Goal: Book appointment/travel/reservation

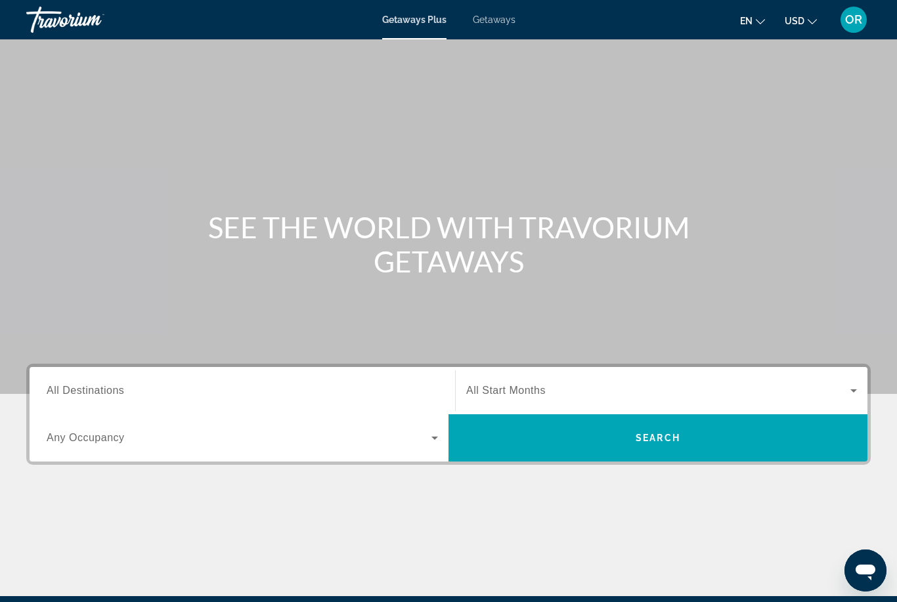
click at [123, 396] on span "All Destinations" at bounding box center [85, 390] width 77 height 11
click at [123, 396] on input "Destination All Destinations" at bounding box center [242, 391] width 391 height 16
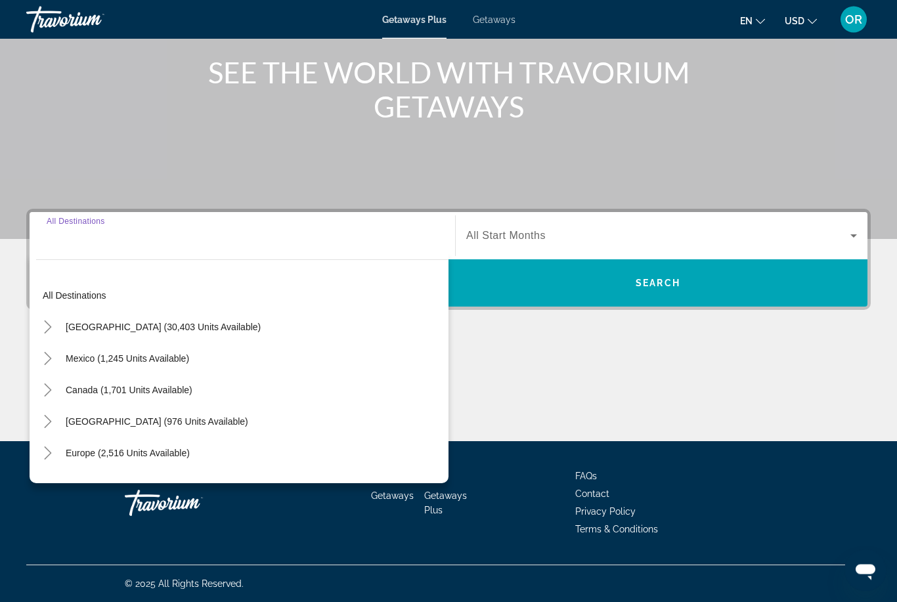
scroll to position [155, 0]
click at [165, 452] on span "Europe (2,516 units available)" at bounding box center [128, 453] width 124 height 11
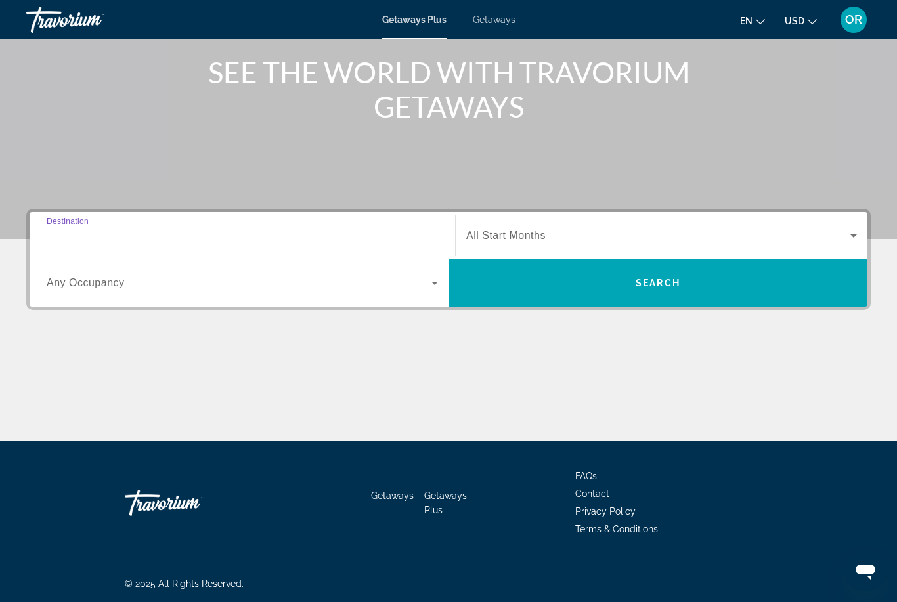
type input "**********"
click at [423, 288] on span "Search widget" at bounding box center [239, 283] width 385 height 16
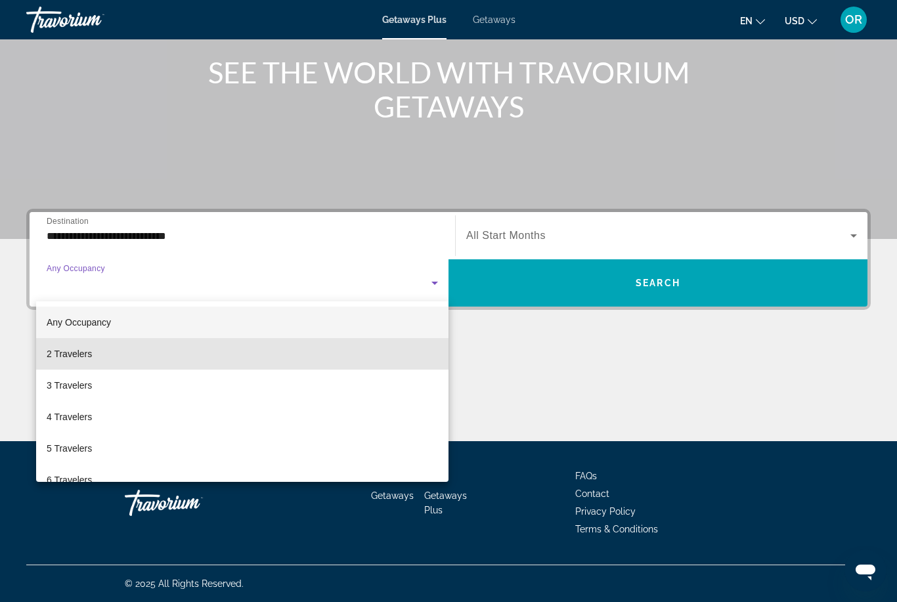
click at [344, 344] on mat-option "2 Travelers" at bounding box center [242, 354] width 412 height 32
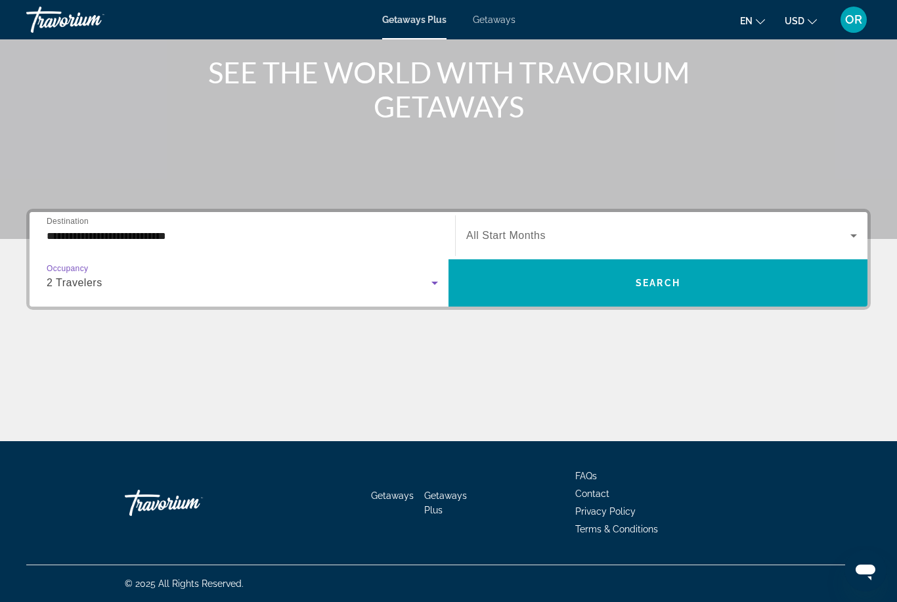
click at [743, 234] on span "Search widget" at bounding box center [658, 236] width 384 height 16
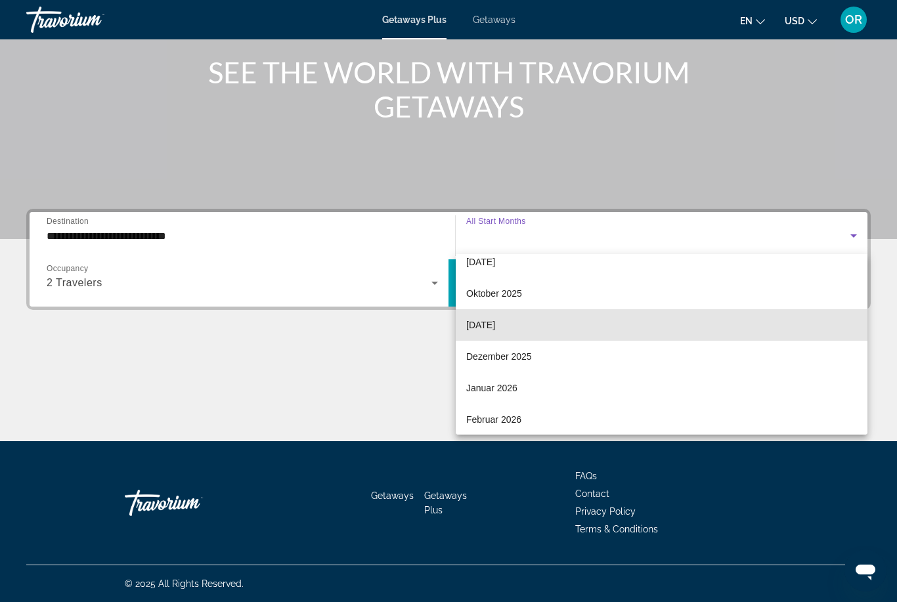
scroll to position [44, 0]
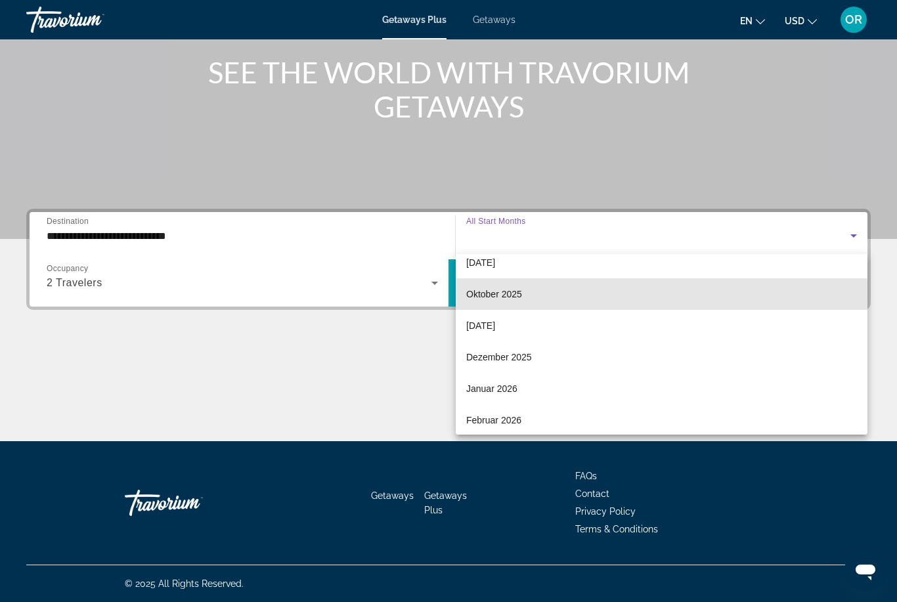
click at [656, 305] on mat-option "Oktober 2025" at bounding box center [662, 294] width 412 height 32
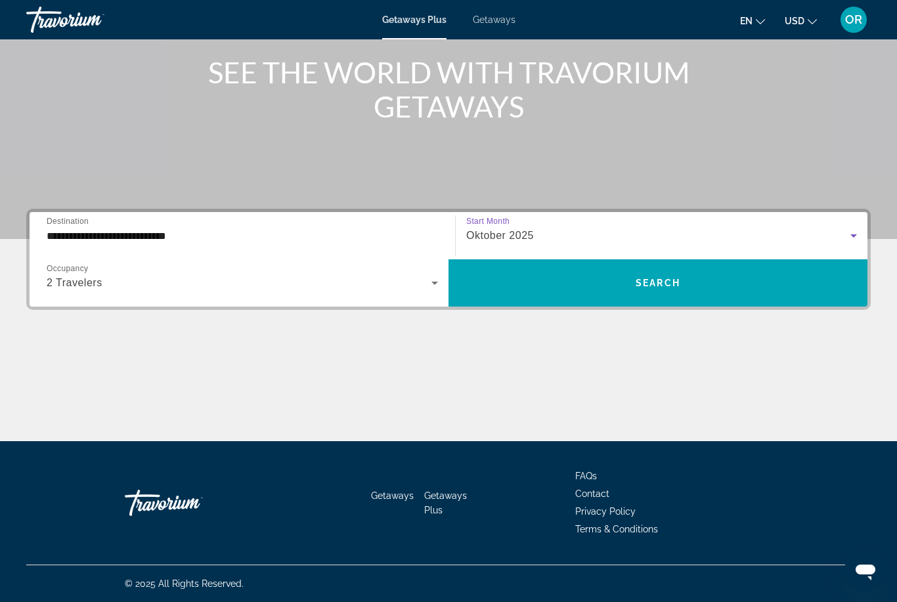
click at [662, 290] on span "Search widget" at bounding box center [657, 283] width 419 height 32
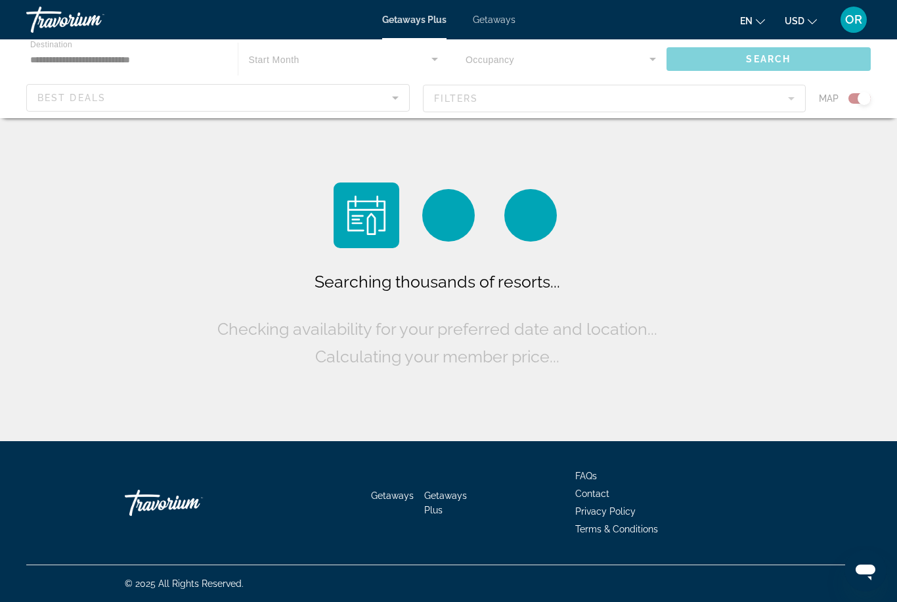
scroll to position [42, 0]
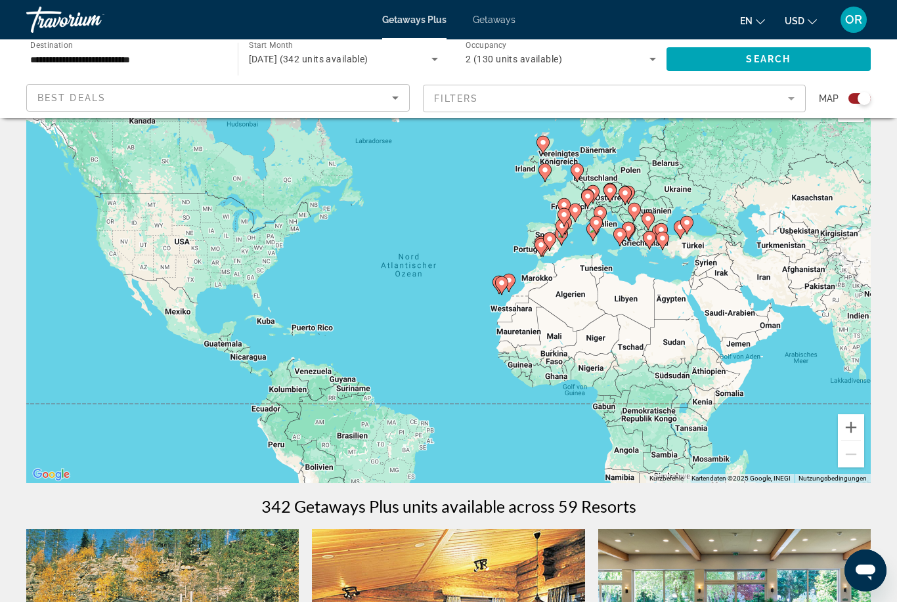
click at [613, 234] on gmp-advanced-marker "Main content" at bounding box center [619, 237] width 13 height 20
click at [596, 230] on icon "Main content" at bounding box center [596, 225] width 12 height 17
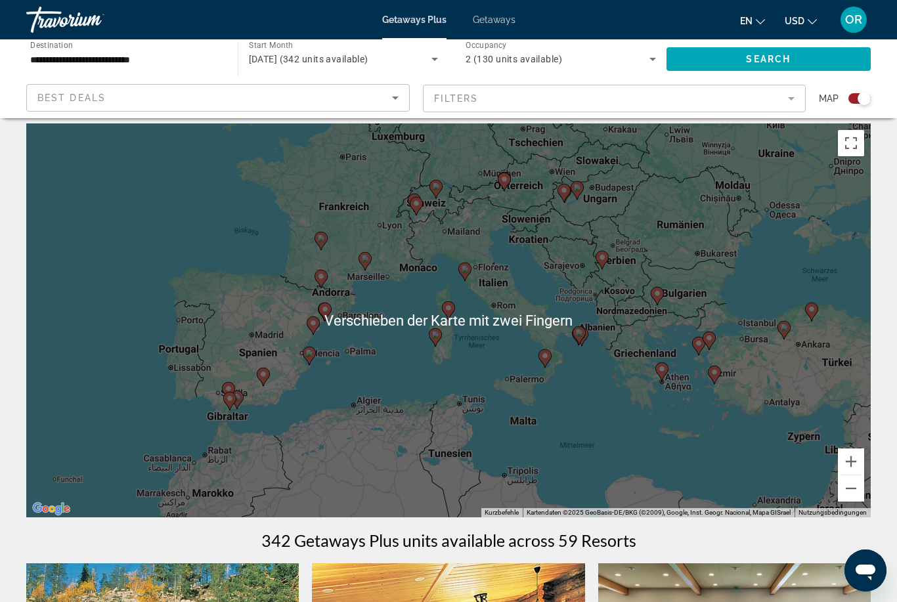
scroll to position [0, 0]
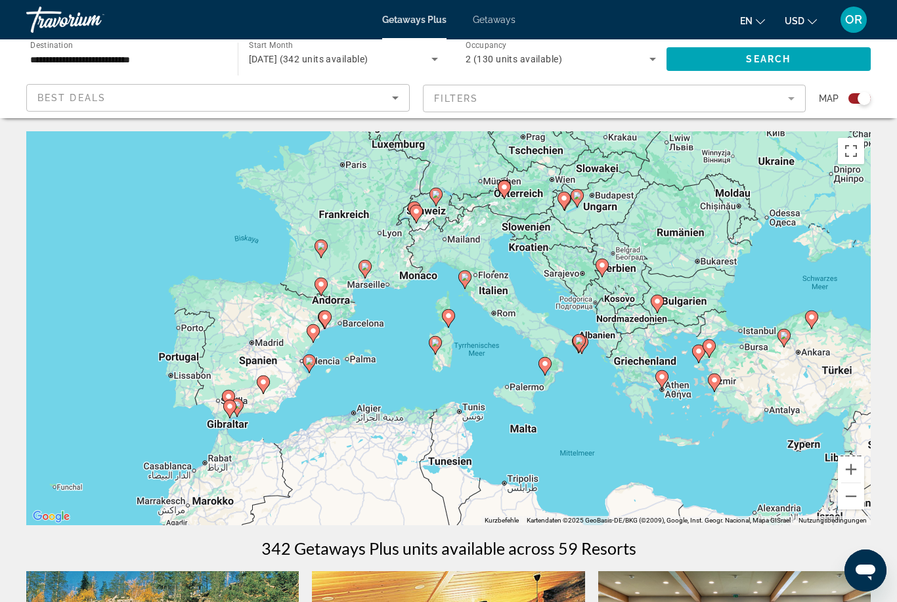
click at [538, 140] on div "Um den Modus zum Ziehen mit der Tastatur zu aktivieren, drückst du Alt + Eingab…" at bounding box center [448, 328] width 844 height 394
click at [492, 15] on span "Getaways" at bounding box center [494, 19] width 43 height 11
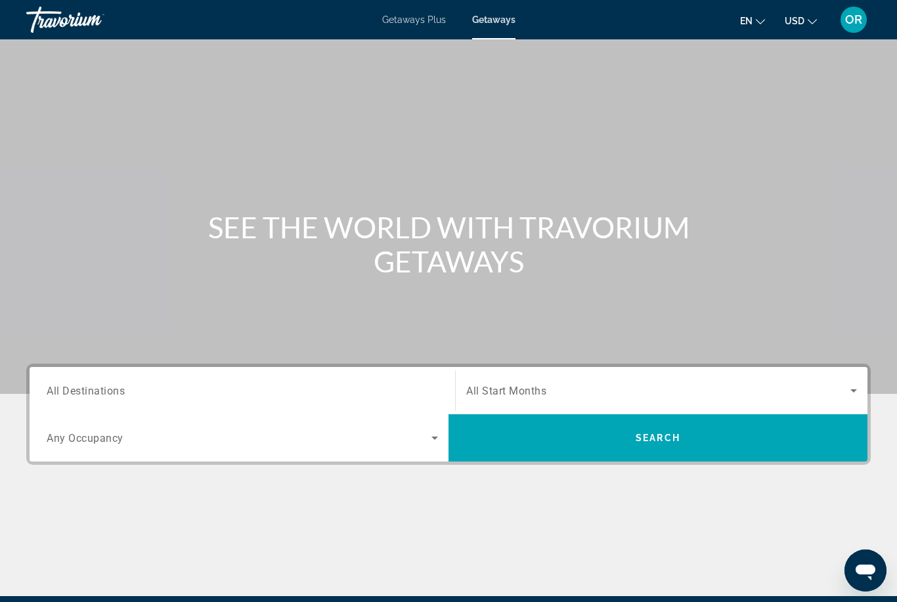
click at [163, 386] on input "Destination All Destinations" at bounding box center [242, 391] width 391 height 16
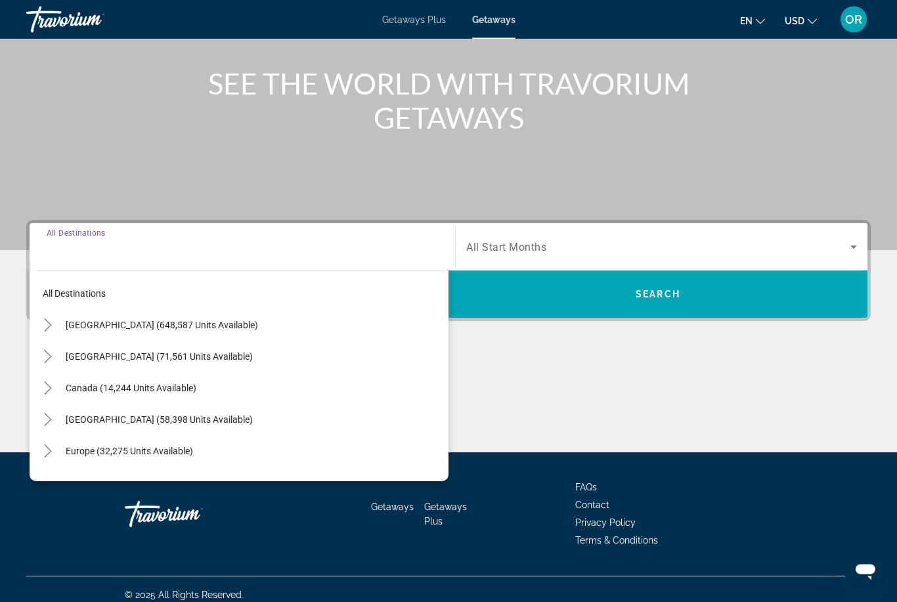
scroll to position [155, 0]
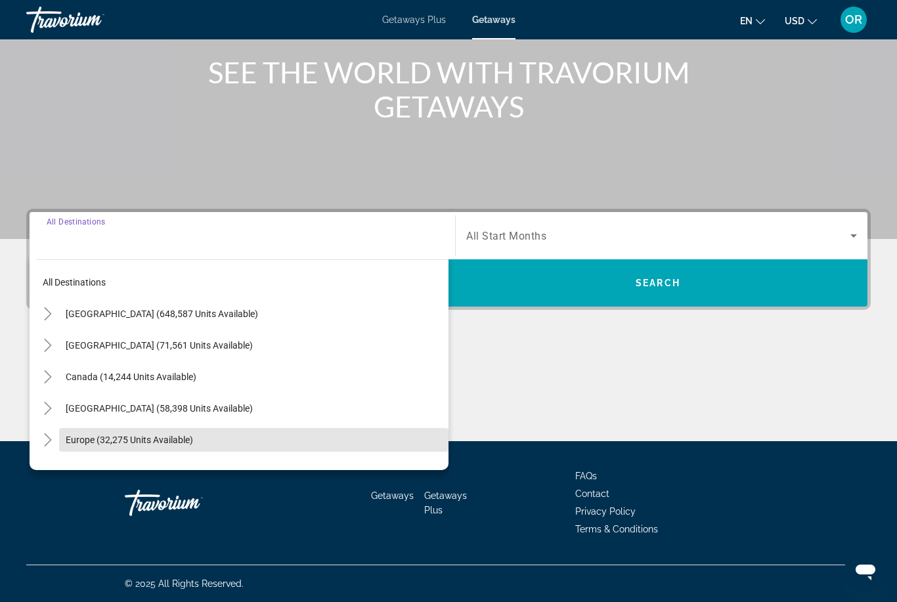
click at [145, 446] on span "Search widget" at bounding box center [253, 440] width 389 height 32
type input "**********"
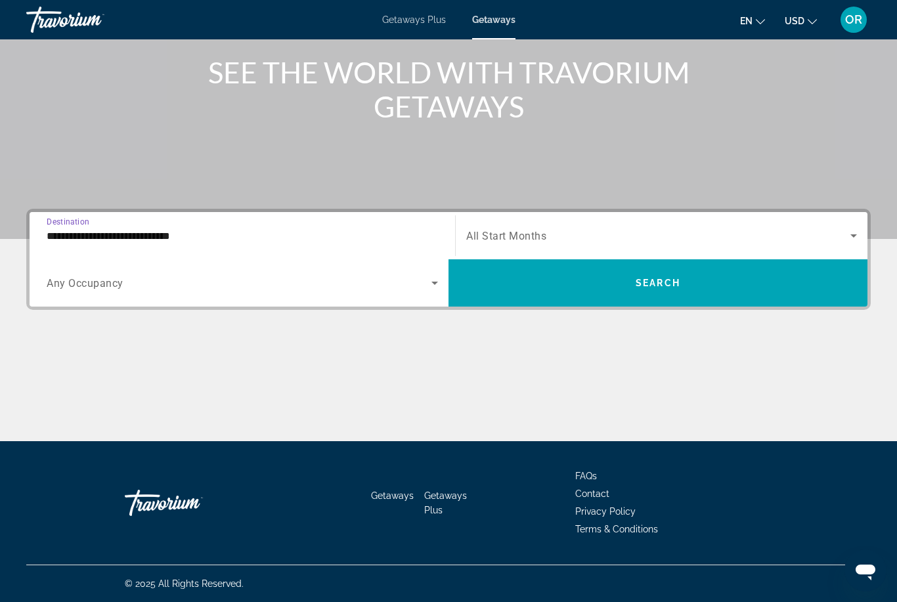
click at [425, 290] on span "Search widget" at bounding box center [239, 283] width 385 height 16
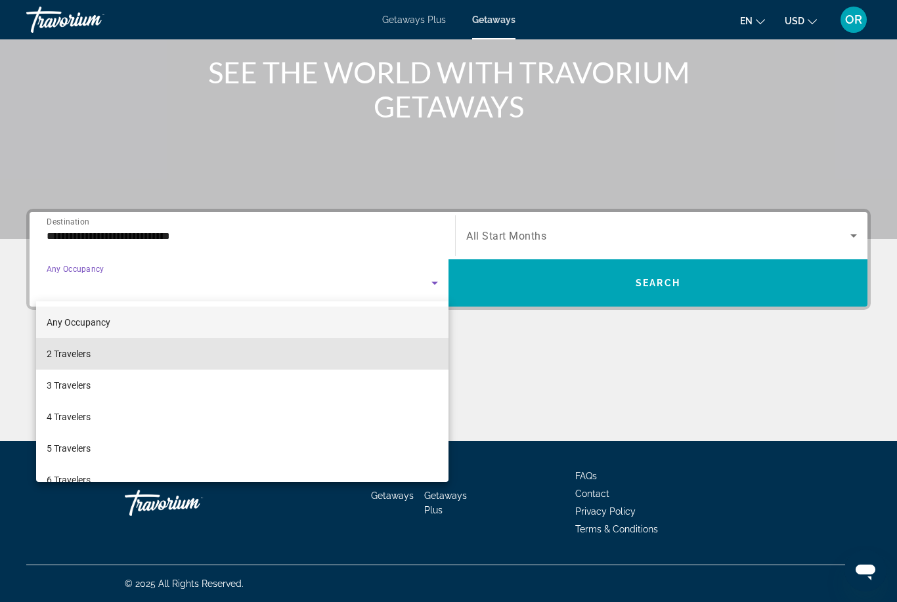
click at [368, 358] on mat-option "2 Travelers" at bounding box center [242, 354] width 412 height 32
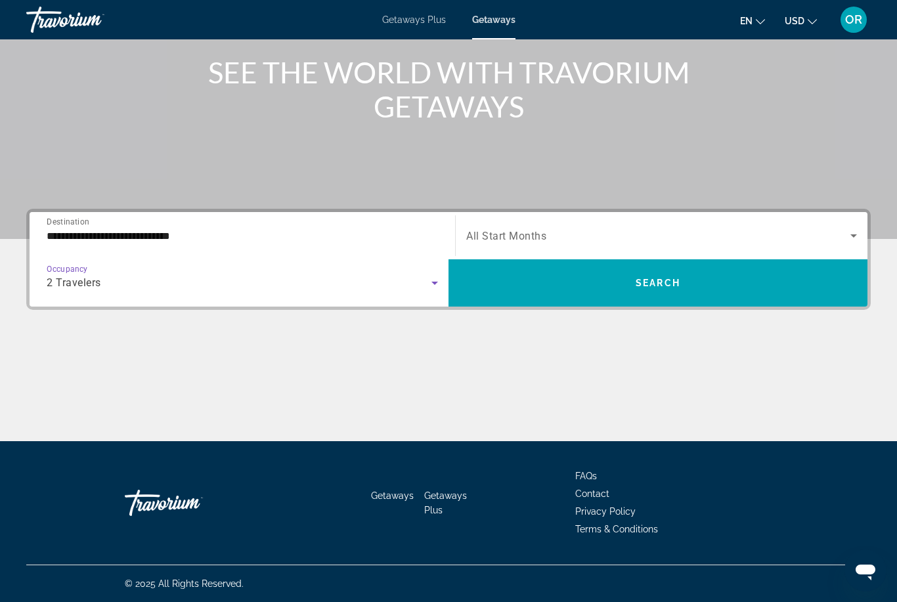
click at [848, 239] on icon "Search widget" at bounding box center [853, 236] width 16 height 16
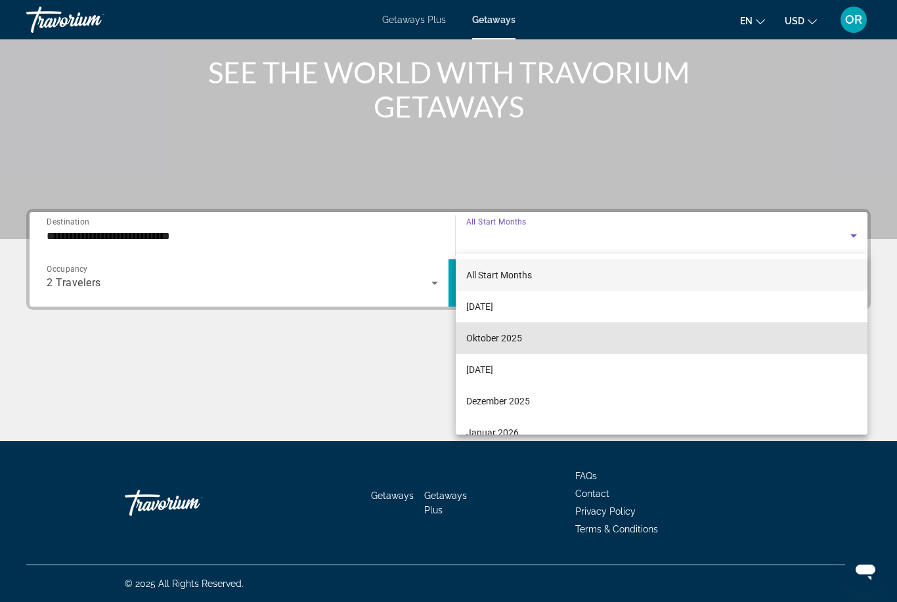
click at [507, 341] on span "Oktober 2025" at bounding box center [494, 338] width 56 height 16
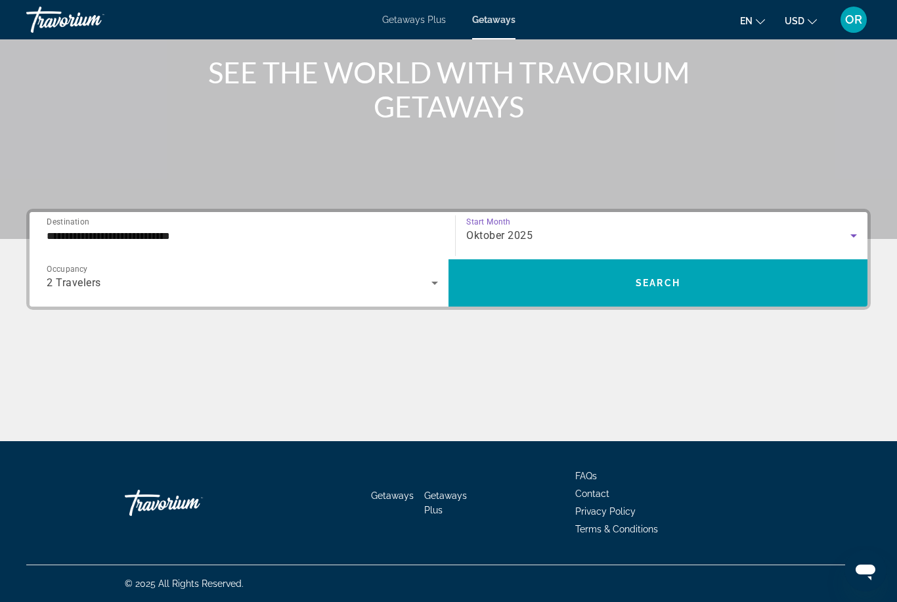
click at [651, 286] on span "Search" at bounding box center [657, 283] width 45 height 11
